Goal: Task Accomplishment & Management: Manage account settings

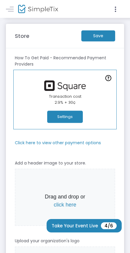
click at [67, 117] on button "Settings" at bounding box center [65, 117] width 36 height 12
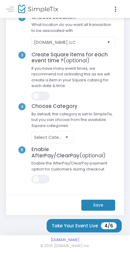
scroll to position [72, 0]
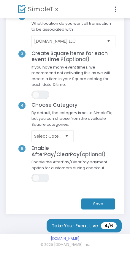
click at [67, 136] on span "Select" at bounding box center [67, 136] width 10 height 10
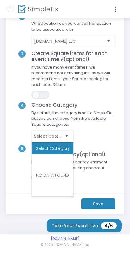
click at [90, 130] on span "Select Category" at bounding box center [74, 136] width 90 height 12
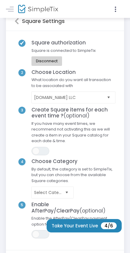
scroll to position [0, 0]
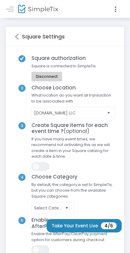
click at [15, 33] on icon at bounding box center [17, 36] width 4 height 7
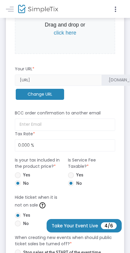
scroll to position [250, 0]
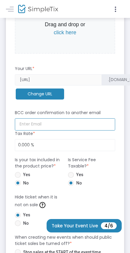
click at [42, 120] on input at bounding box center [65, 124] width 101 height 12
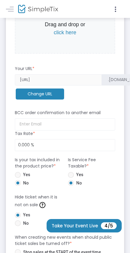
click at [107, 101] on div "Change URL" at bounding box center [62, 94] width 101 height 18
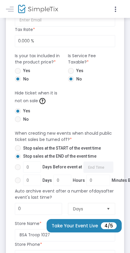
scroll to position [243, 0]
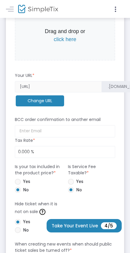
click at [67, 124] on div "BCC order confirmation to another email" at bounding box center [65, 120] width 107 height 9
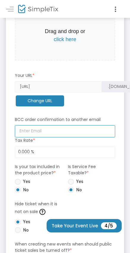
click at [64, 127] on input at bounding box center [65, 131] width 101 height 12
type input "info@augustudios.com"
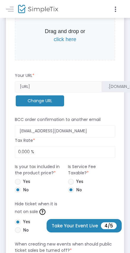
type input "info@augustudios.com"
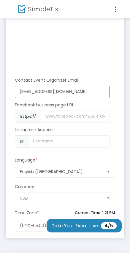
scroll to position [628, 0]
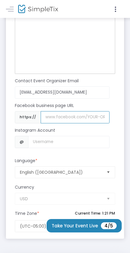
click at [63, 116] on input "Username" at bounding box center [75, 117] width 69 height 12
paste input "www.facebook.com/bsatroop1027"
drag, startPoint x: 69, startPoint y: 118, endPoint x: 24, endPoint y: 116, distance: 45.0
click at [24, 116] on div "https:// www.facebook.com/bsatroop1027" at bounding box center [62, 117] width 95 height 12
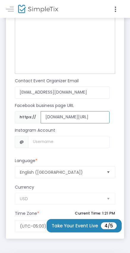
type input "www.facebook.com/bsatroop1027"
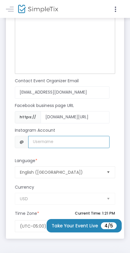
click at [63, 144] on input "Username" at bounding box center [68, 142] width 81 height 12
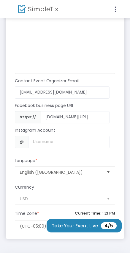
click at [118, 125] on div "Tell us about your organization Heading Paragraph Paragraph Heading 1 Heading 2…" at bounding box center [65, 73] width 107 height 158
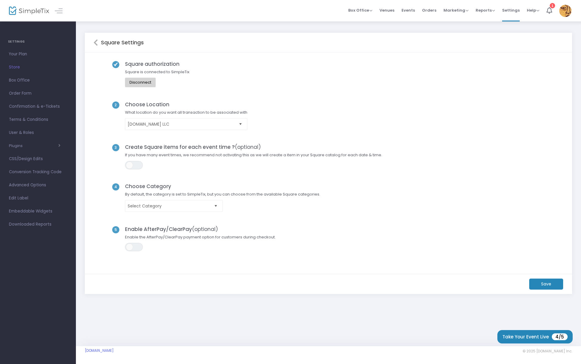
click at [241, 123] on span "Select" at bounding box center [241, 124] width 10 height 10
click at [242, 126] on span "Select" at bounding box center [241, 124] width 10 height 10
click at [546, 282] on m-button "Save" at bounding box center [546, 284] width 34 height 11
click at [323, 350] on button "button" at bounding box center [324, 352] width 15 height 10
click at [541, 333] on button "Take Your Event Live 4/5" at bounding box center [534, 336] width 75 height 13
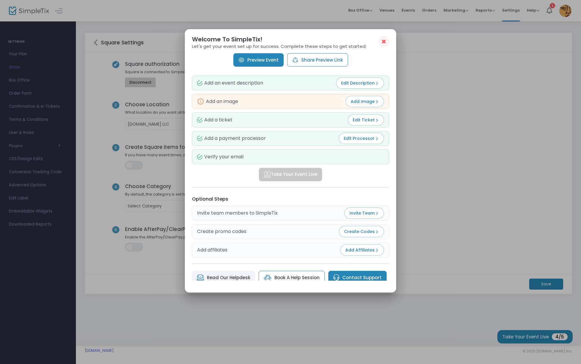
click at [265, 61] on link "Preview Event" at bounding box center [258, 59] width 50 height 13
click at [358, 101] on span "Add Image" at bounding box center [365, 102] width 28 height 6
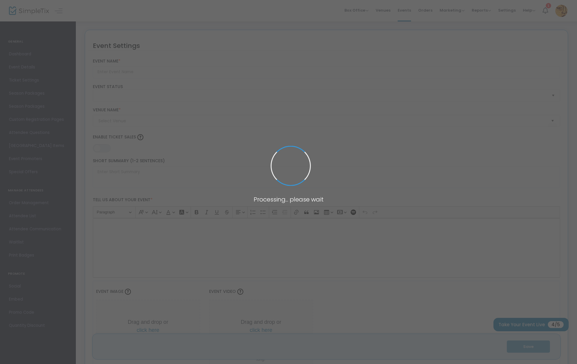
type input "Troop 1027 Chicken and Waffles Breakfast"
type textarea "Troop 1027 Chicken and Waffles Breakfast Join us for an unforgettable culinary …"
type input "Buy Tickets"
type input "St Joseph's Franciscan Center"
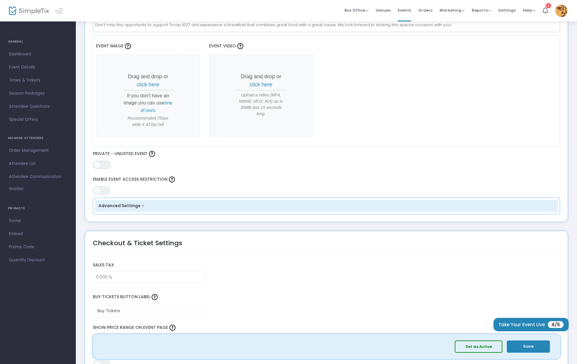
scroll to position [286, 0]
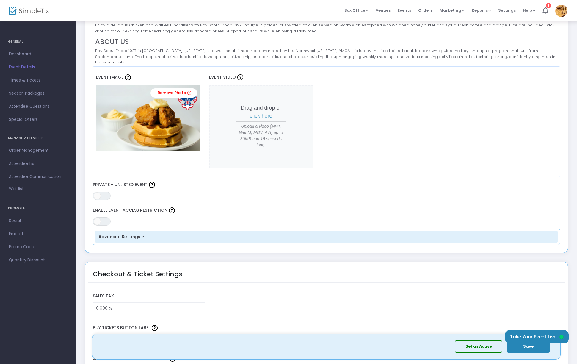
scroll to position [201, 0]
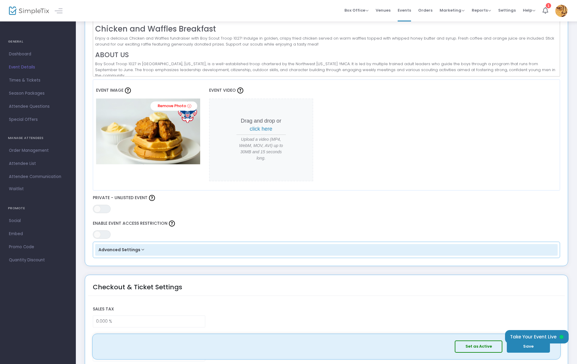
click at [476, 345] on button "Set as Active" at bounding box center [479, 346] width 48 height 12
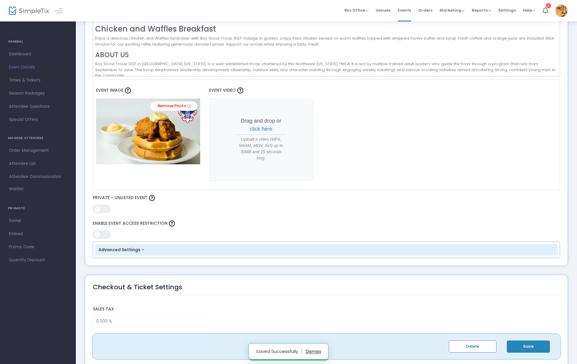
click at [537, 346] on button "Save" at bounding box center [528, 346] width 43 height 12
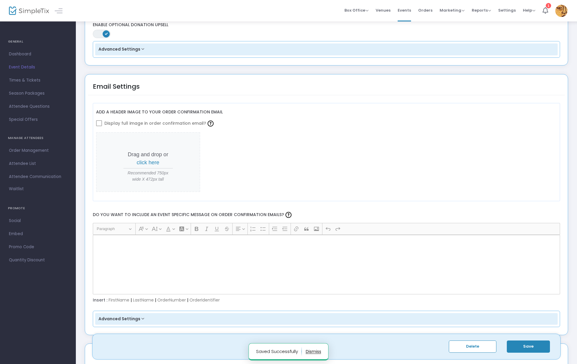
scroll to position [623, 0]
